Goal: Task Accomplishment & Management: Manage account settings

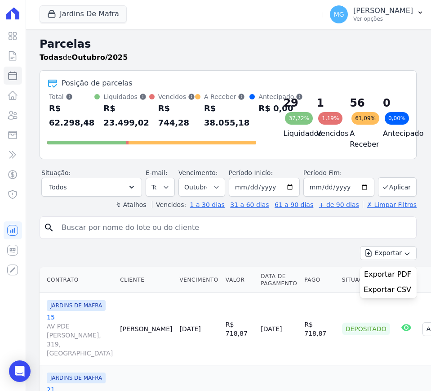
select select
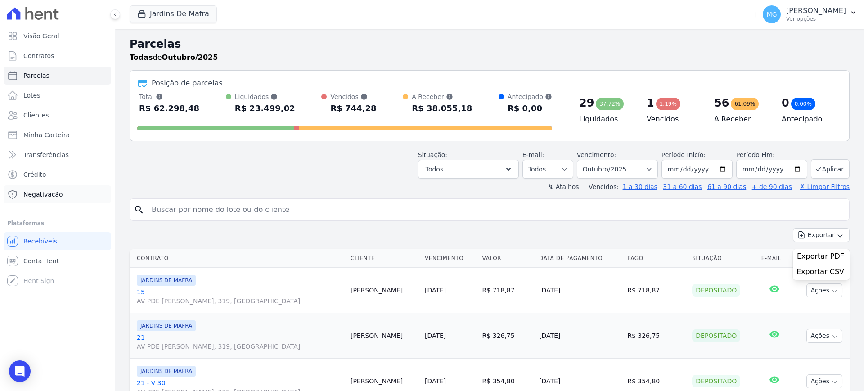
click at [48, 199] on link "Negativação" at bounding box center [57, 194] width 107 height 18
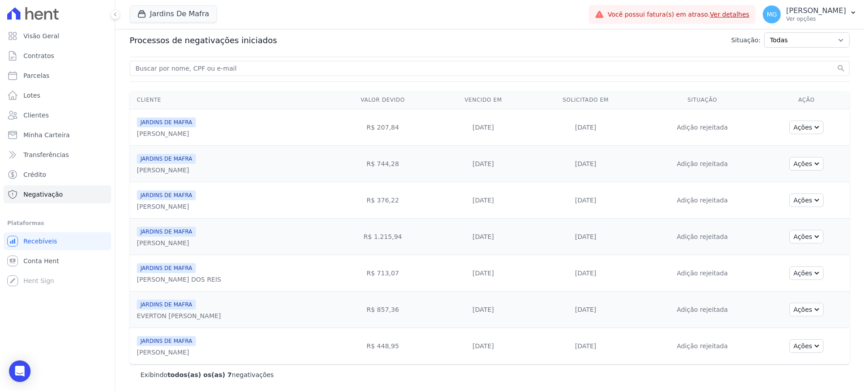
scroll to position [30, 0]
click at [431, 347] on button "Ações" at bounding box center [806, 344] width 34 height 13
click at [431, 342] on icon "button" at bounding box center [815, 343] width 7 height 7
click at [431, 122] on button "Ações" at bounding box center [806, 126] width 34 height 13
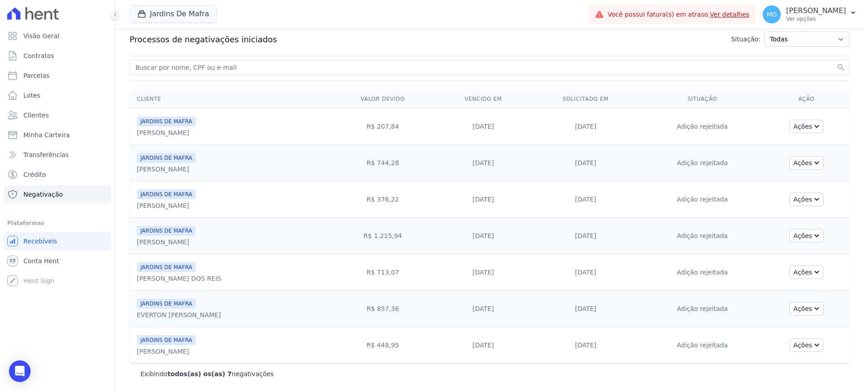
click at [431, 132] on td "[DATE]" at bounding box center [483, 126] width 94 height 36
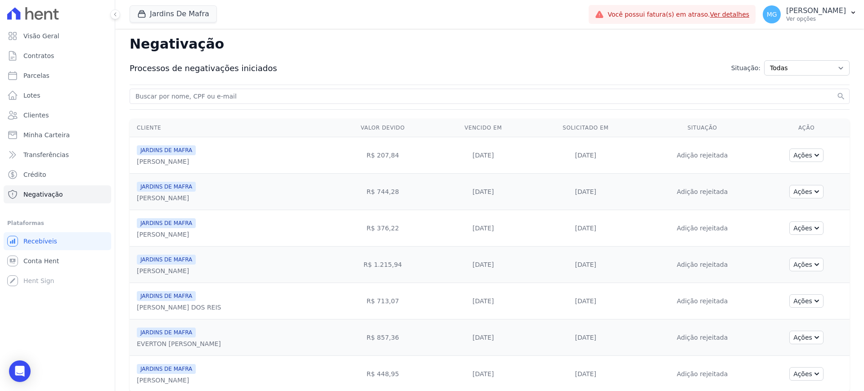
scroll to position [0, 0]
click at [431, 14] on link "Ver detalhes" at bounding box center [730, 14] width 40 height 7
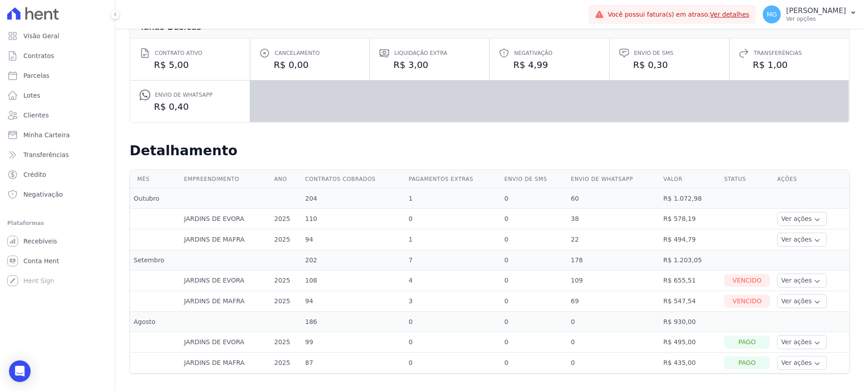
scroll to position [108, 0]
click at [431, 280] on button "Ver ações" at bounding box center [801, 280] width 49 height 14
click at [431, 283] on button "Ver ações" at bounding box center [801, 280] width 49 height 14
click at [431, 279] on button "Ver ações" at bounding box center [801, 280] width 49 height 14
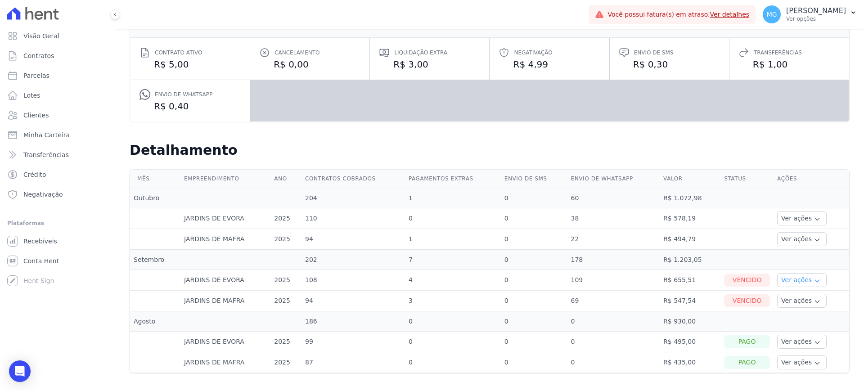
click at [431, 278] on button "Ver ações" at bounding box center [801, 280] width 49 height 14
click at [800, 285] on button "Ver ações" at bounding box center [801, 280] width 49 height 14
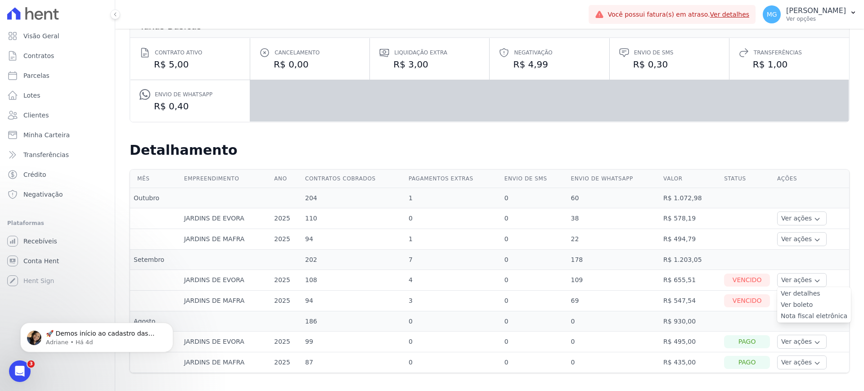
click at [788, 303] on link "Ver boleto" at bounding box center [813, 304] width 67 height 9
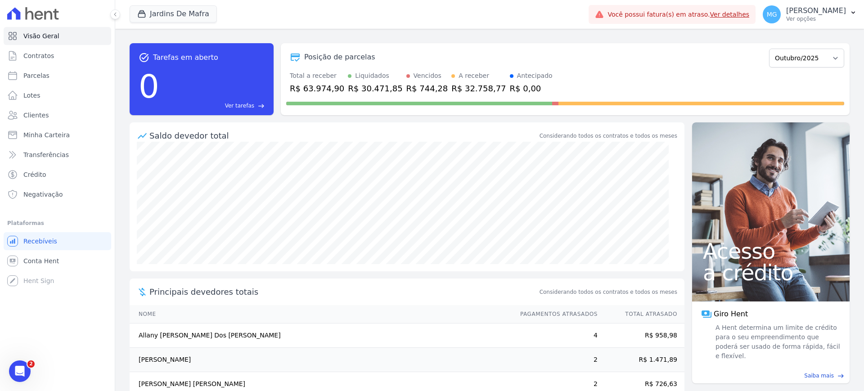
click at [710, 13] on link "Ver detalhes" at bounding box center [730, 14] width 40 height 7
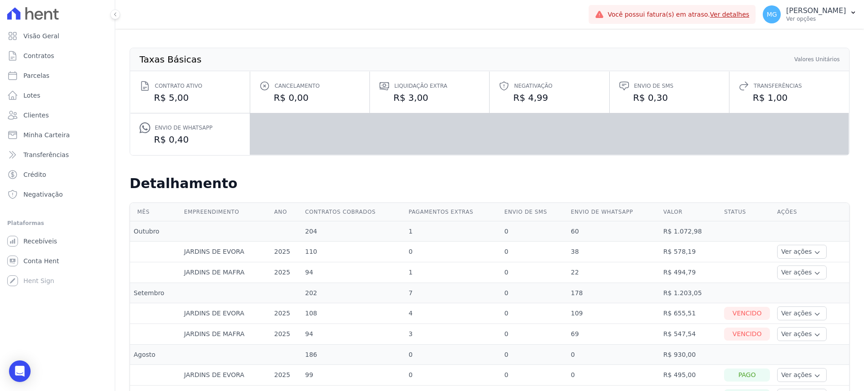
scroll to position [108, 0]
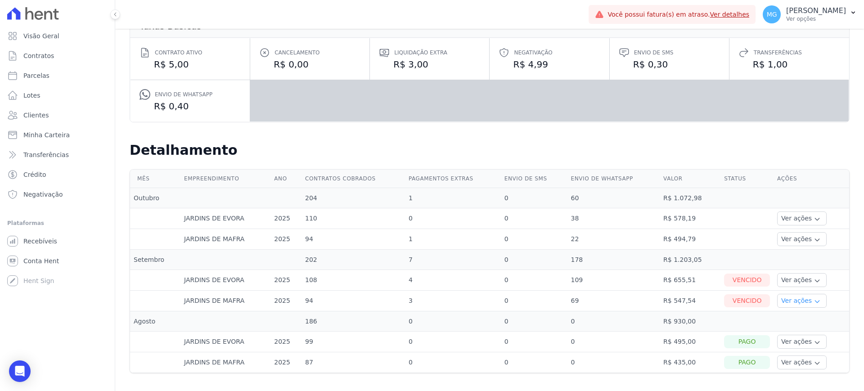
click at [811, 303] on button "Ver ações" at bounding box center [801, 301] width 49 height 14
click at [788, 323] on link "Ver boleto" at bounding box center [813, 325] width 67 height 9
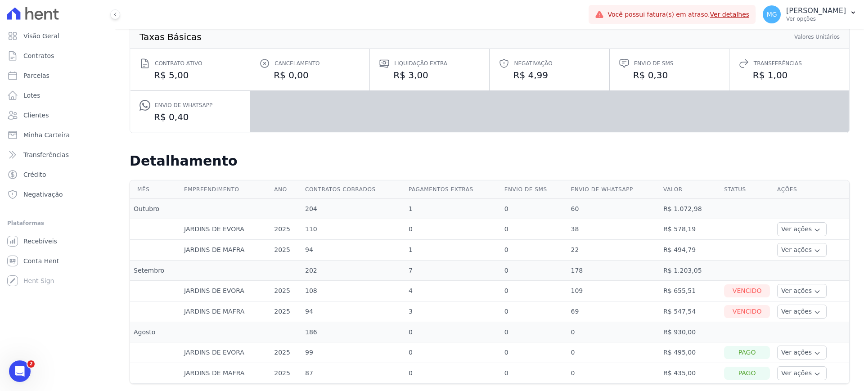
scroll to position [108, 0]
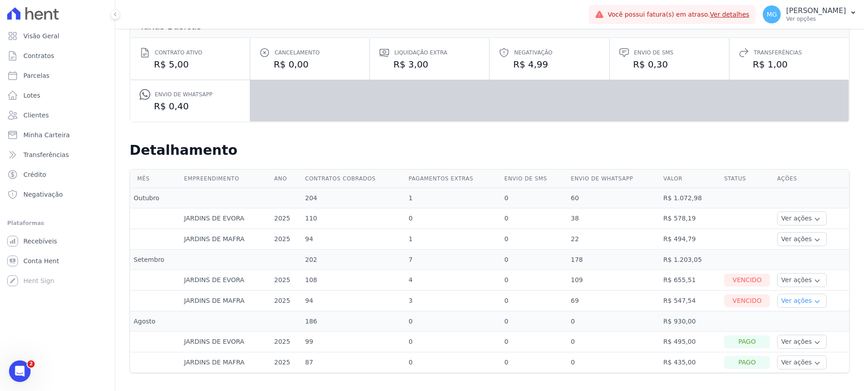
click at [813, 304] on icon "button" at bounding box center [816, 301] width 7 height 7
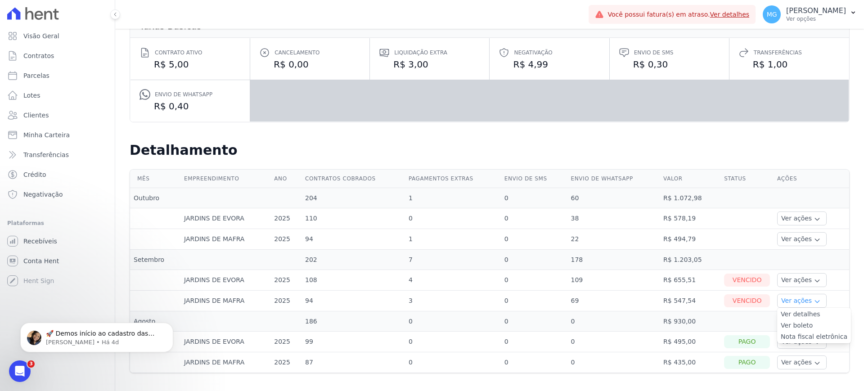
scroll to position [0, 0]
click at [793, 314] on link "Ver detalhes" at bounding box center [813, 313] width 67 height 9
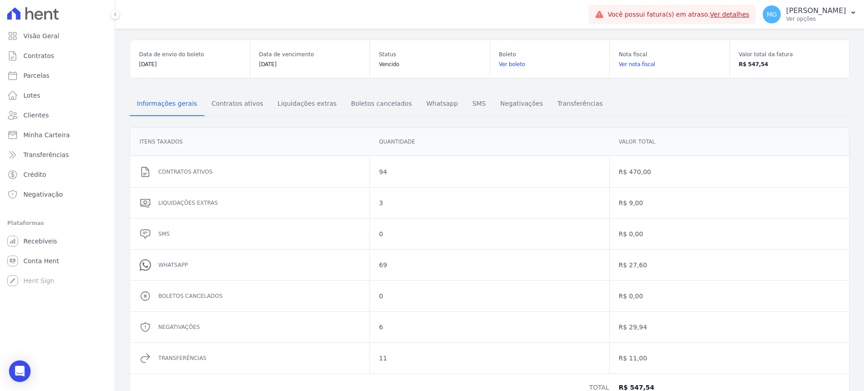
scroll to position [74, 0]
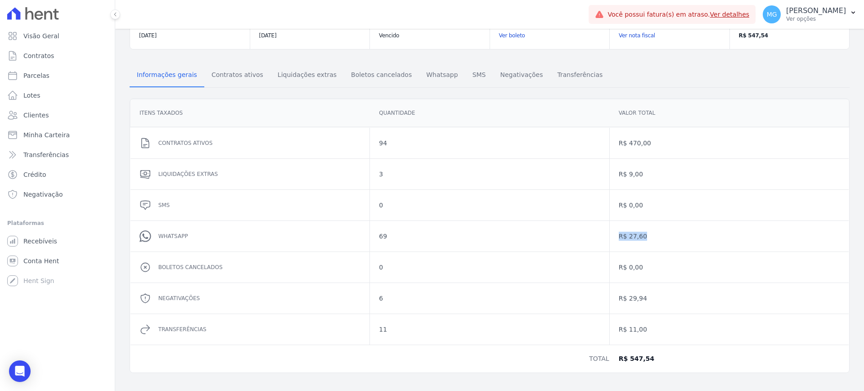
drag, startPoint x: 613, startPoint y: 233, endPoint x: 681, endPoint y: 234, distance: 67.9
click at [647, 233] on dd "R$ 27,60" at bounding box center [728, 236] width 221 height 9
click at [681, 234] on dd "R$ 27,60" at bounding box center [728, 236] width 221 height 9
drag, startPoint x: 646, startPoint y: 299, endPoint x: 609, endPoint y: 295, distance: 37.5
click at [609, 294] on div "R$ 29,94" at bounding box center [728, 298] width 239 height 31
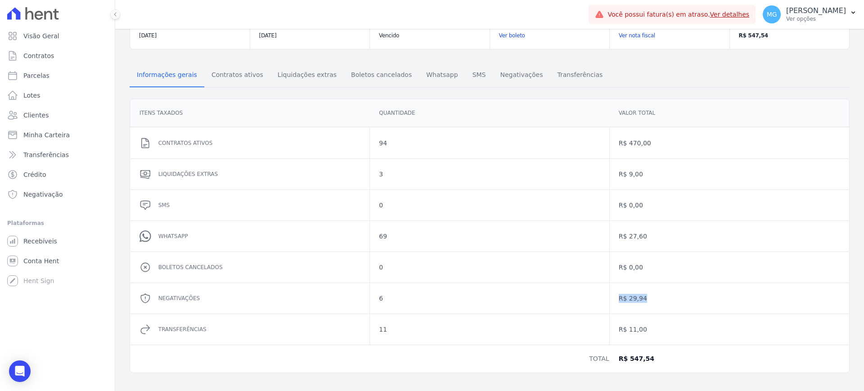
click at [650, 298] on dd "R$ 29,94" at bounding box center [728, 298] width 221 height 9
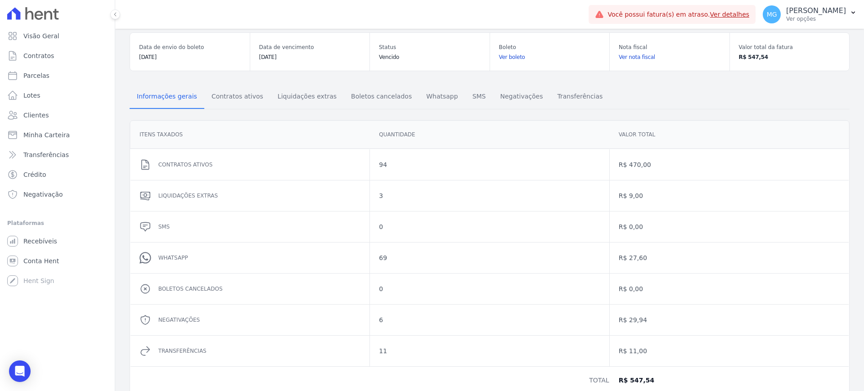
scroll to position [0, 0]
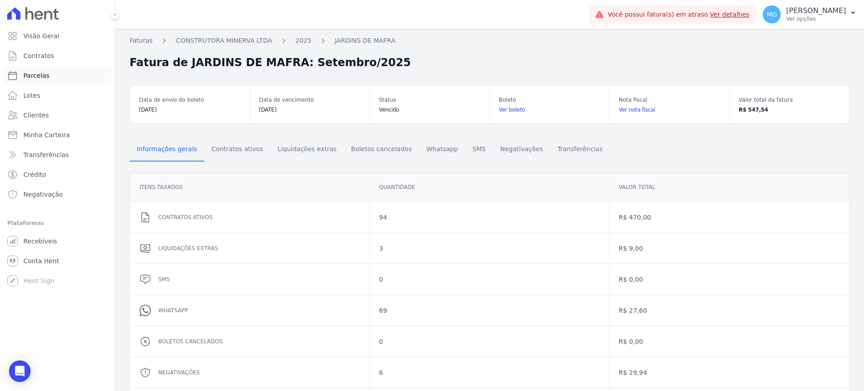
click at [35, 70] on link "Parcelas" at bounding box center [57, 76] width 107 height 18
select select
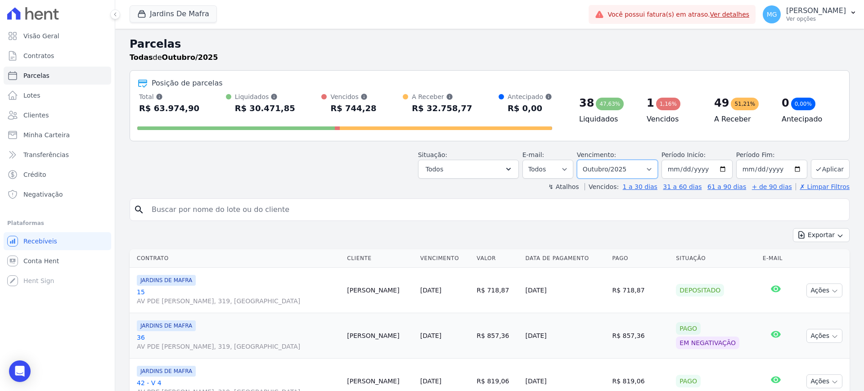
click at [625, 170] on select "Filtrar por período ──────── Todos os meses Agosto/2025 Setembro/2025 Outubro/2…" at bounding box center [617, 169] width 81 height 19
select select "09/2025"
click at [581, 160] on select "Filtrar por período ──────── Todos os meses Agosto/2025 Setembro/2025 Outubro/2…" at bounding box center [617, 169] width 81 height 19
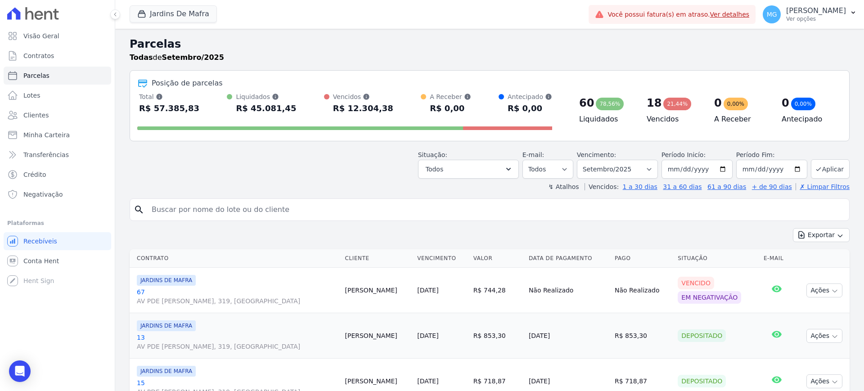
select select
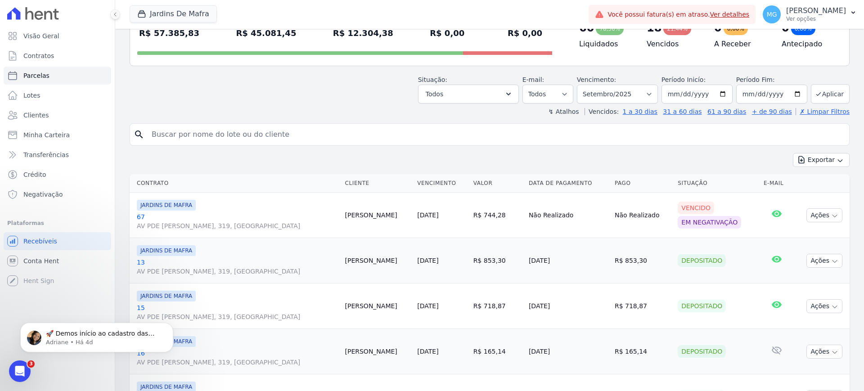
click at [344, 219] on td "[PERSON_NAME]" at bounding box center [377, 215] width 72 height 45
click at [487, 216] on td "R$ 744,28" at bounding box center [497, 215] width 55 height 45
click at [711, 221] on div "Em negativação" at bounding box center [708, 222] width 63 height 13
click at [831, 214] on icon "button" at bounding box center [834, 215] width 7 height 7
click at [157, 206] on span "JARDINS DE MAFRA" at bounding box center [166, 205] width 59 height 11
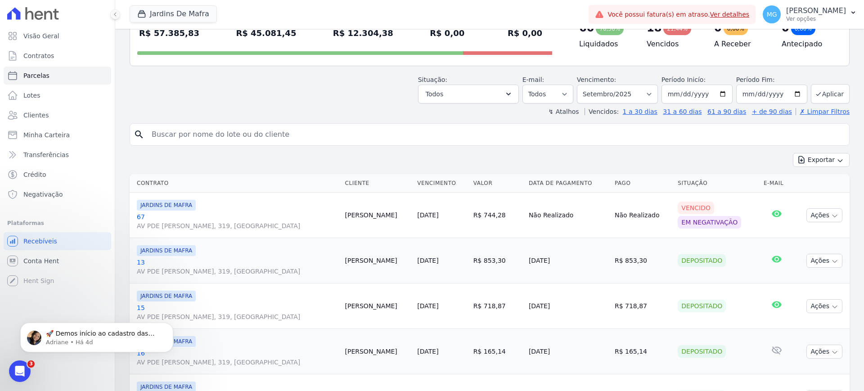
click at [140, 216] on link "67 AV PDE GREGORIO MAFRA, 319, VILA TAQUARI" at bounding box center [237, 221] width 201 height 18
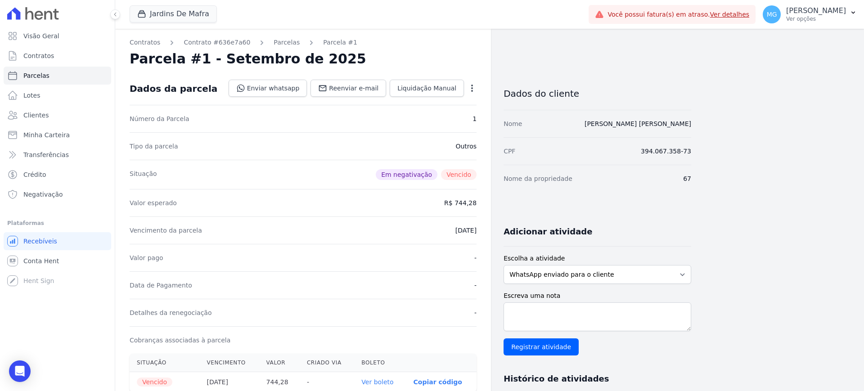
click at [356, 46] on nav "Contratos Contrato #636e7a60 Parcelas Parcela #1" at bounding box center [303, 42] width 347 height 9
click at [35, 69] on link "Parcelas" at bounding box center [57, 76] width 107 height 18
select select
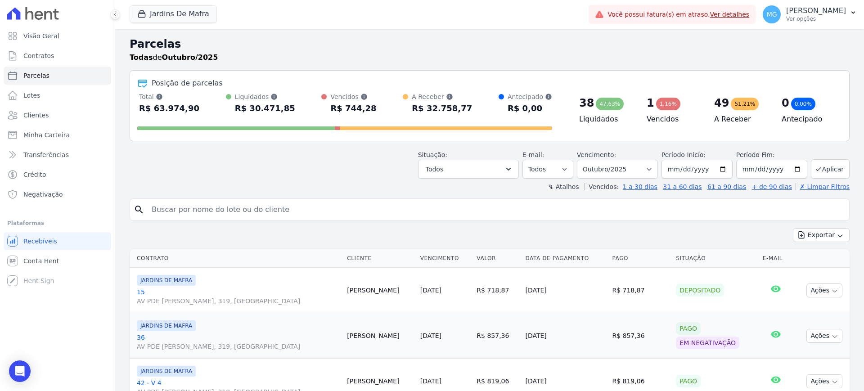
click at [287, 49] on h2 "Parcelas" at bounding box center [490, 44] width 720 height 16
click at [806, 233] on button "Exportar" at bounding box center [820, 235] width 57 height 14
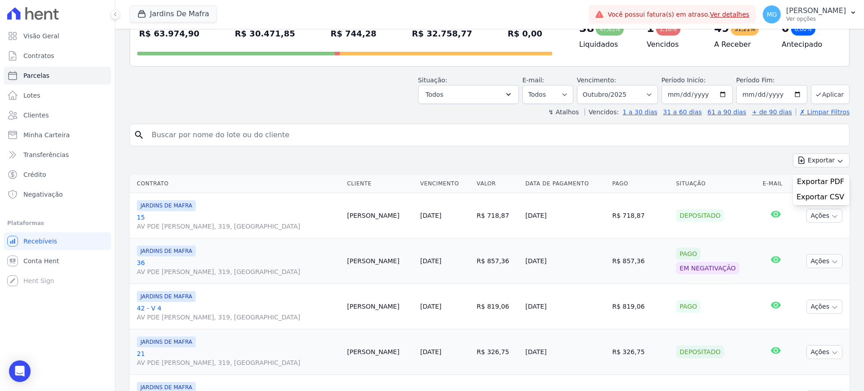
scroll to position [75, 0]
click at [826, 256] on button "Ações" at bounding box center [824, 261] width 36 height 14
click at [635, 92] on select "Filtrar por período ──────── Todos os meses Agosto/2025 Setembro/2025 Outubro/2…" at bounding box center [617, 94] width 81 height 19
click at [581, 85] on select "Filtrar por período ──────── Todos os meses Agosto/2025 Setembro/2025 Outubro/2…" at bounding box center [617, 94] width 81 height 19
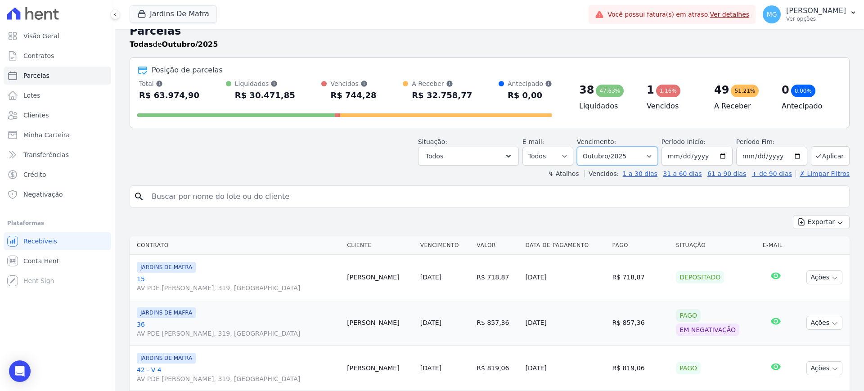
scroll to position [0, 0]
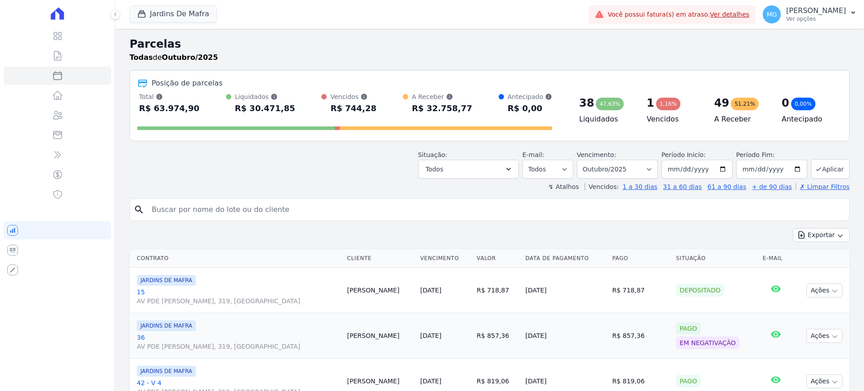
select select
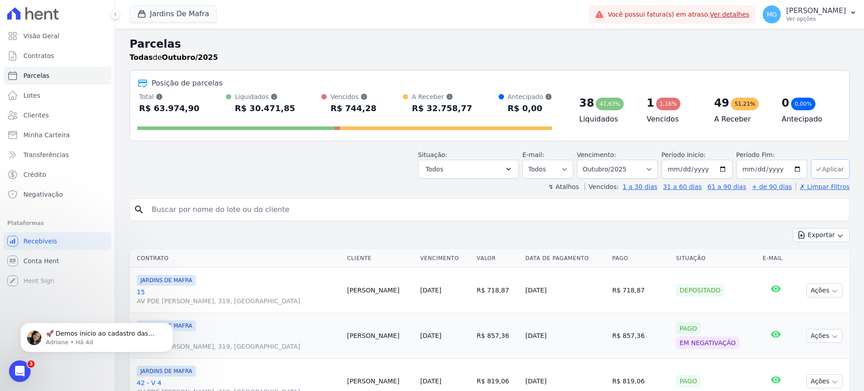
click at [822, 169] on button "Aplicar" at bounding box center [829, 168] width 39 height 19
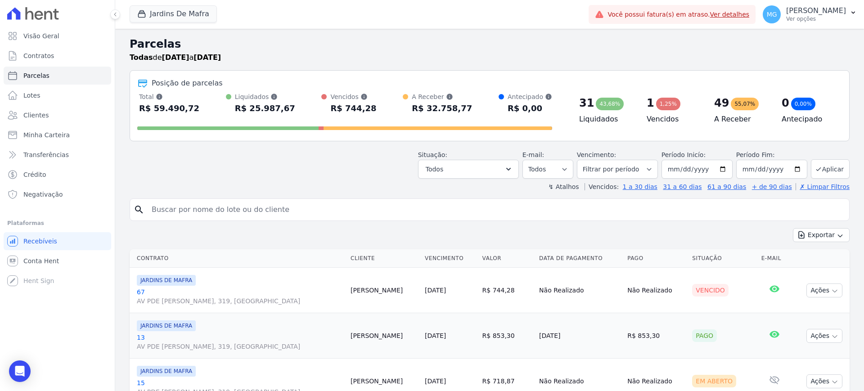
select select
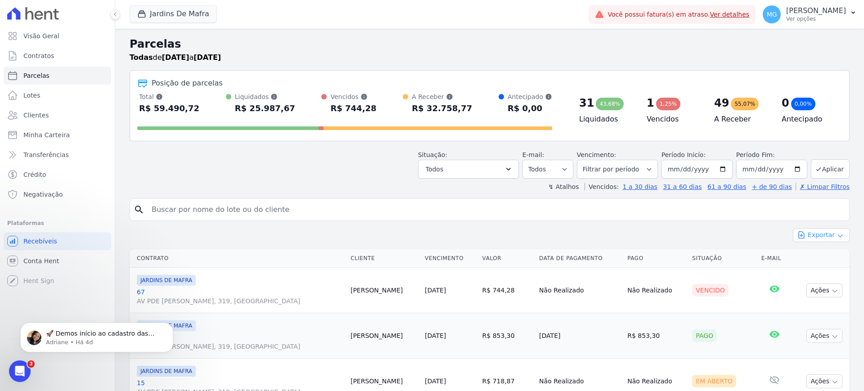
click at [824, 238] on button "Exportar" at bounding box center [820, 235] width 57 height 14
click at [820, 270] on span "Exportar CSV" at bounding box center [820, 271] width 48 height 9
click at [64, 7] on div at bounding box center [57, 13] width 107 height 27
click at [164, 12] on button "Jardins De Mafra" at bounding box center [173, 13] width 87 height 17
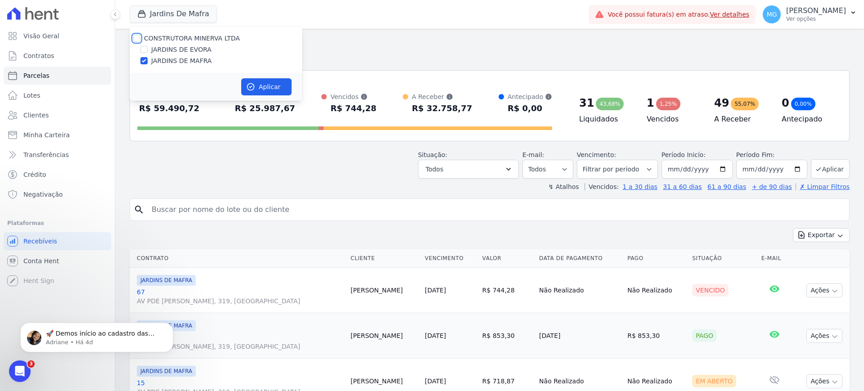
click at [136, 38] on input "CONSTRUTORA MINERVA LTDA" at bounding box center [136, 38] width 7 height 7
checkbox input "true"
click at [145, 49] on input "JARDINS DE EVORA" at bounding box center [143, 49] width 7 height 7
checkbox input "false"
click at [137, 35] on input "CONSTRUTORA MINERVA LTDA" at bounding box center [136, 38] width 7 height 7
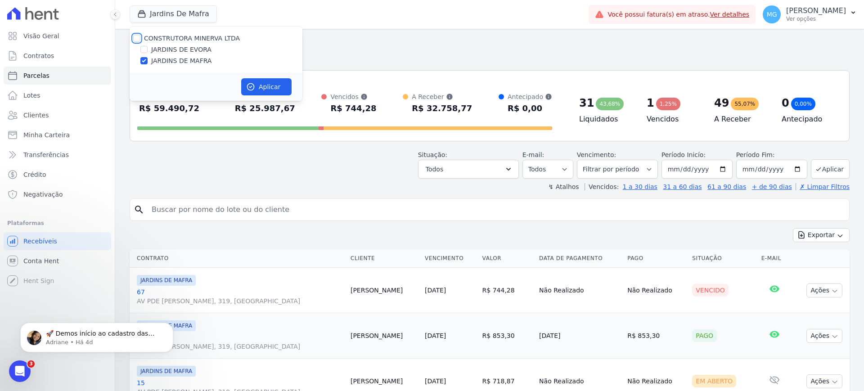
checkbox input "true"
click at [145, 59] on input "JARDINS DE MAFRA" at bounding box center [143, 60] width 7 height 7
checkbox input "false"
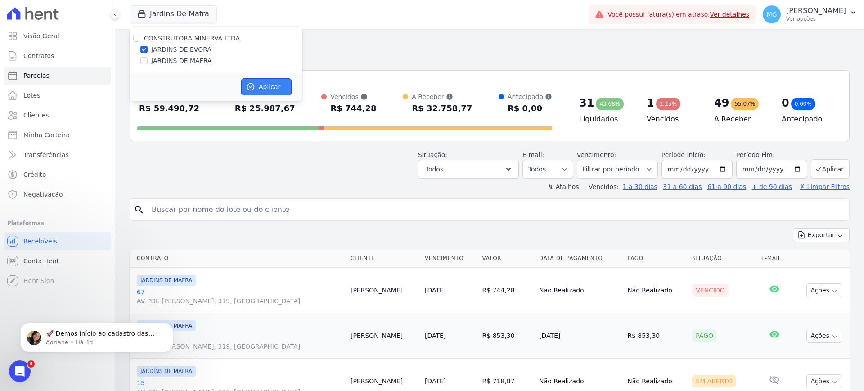
click at [261, 88] on button "Aplicar" at bounding box center [266, 86] width 50 height 17
select select
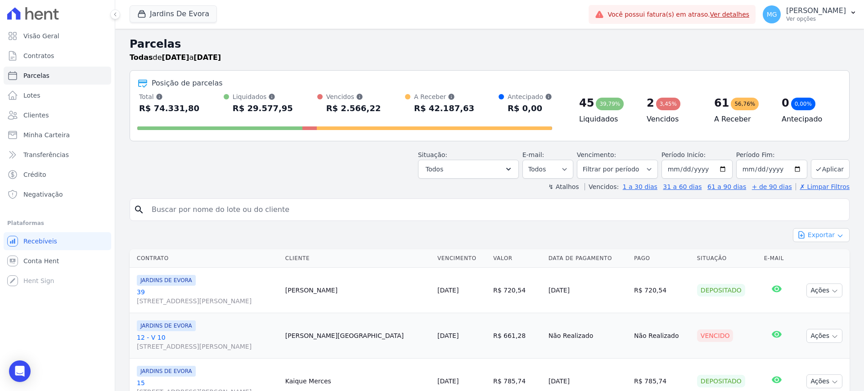
click at [824, 237] on button "Exportar" at bounding box center [820, 235] width 57 height 14
click at [811, 272] on span "Exportar CSV" at bounding box center [820, 271] width 48 height 9
